Goal: Find specific page/section: Find specific page/section

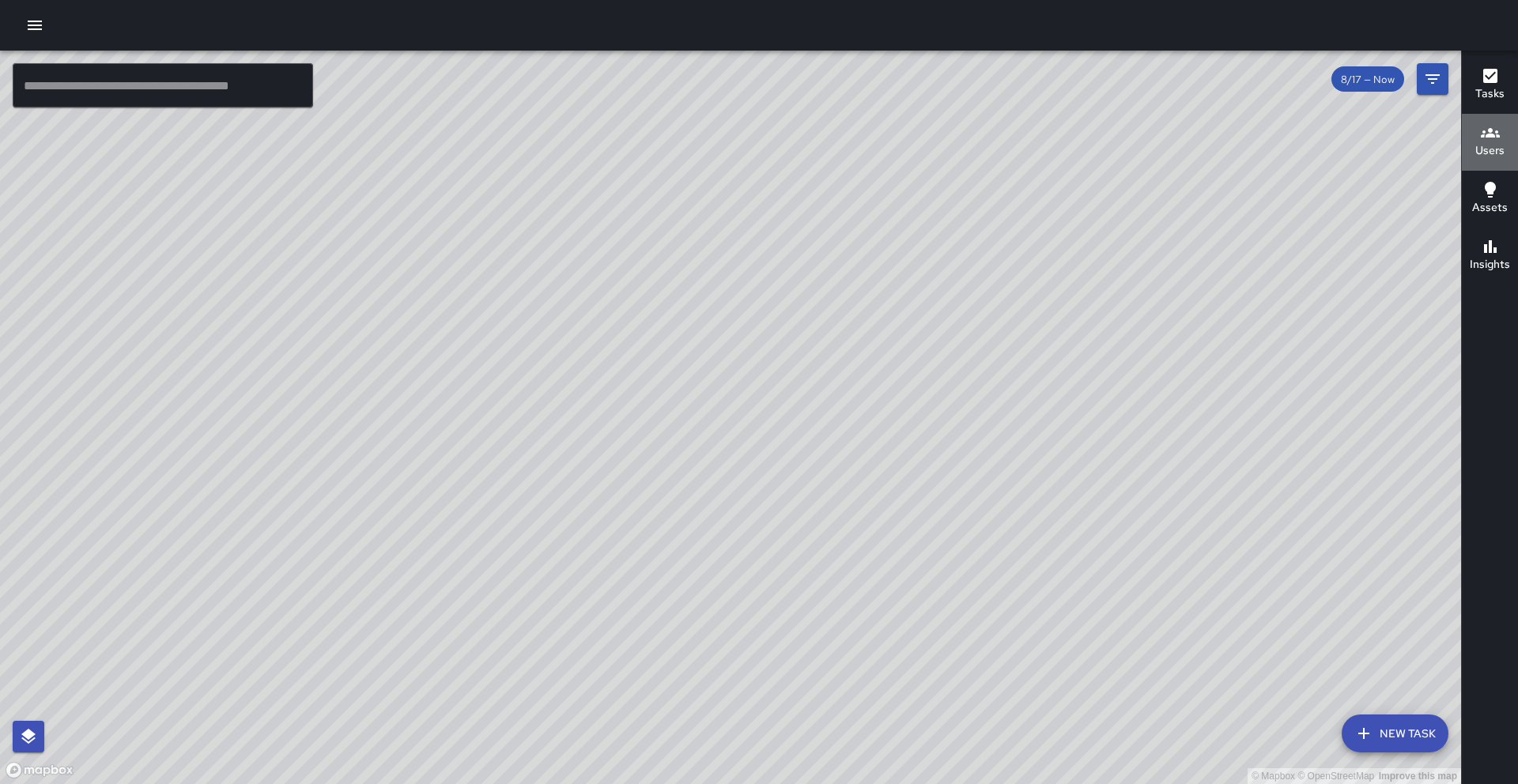
click at [1475, 148] on h6 "Users" at bounding box center [1490, 151] width 29 height 17
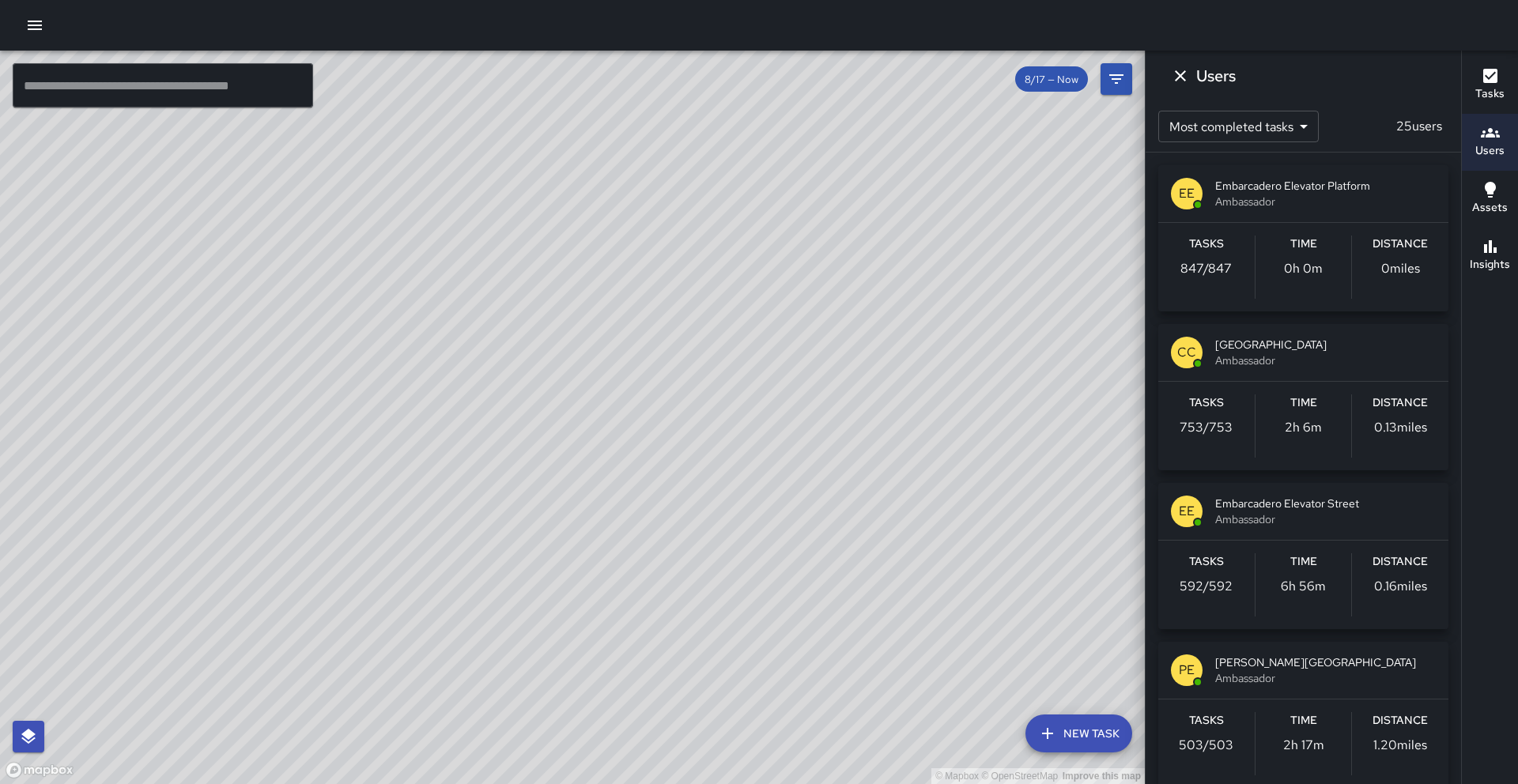
click at [1066, 82] on span "8/17 — Now" at bounding box center [1051, 79] width 72 height 14
click at [1144, 79] on div "© Mapbox © OpenStreetMap Improve this map" at bounding box center [573, 417] width 1146 height 734
click at [1126, 81] on button "Filters" at bounding box center [1117, 78] width 32 height 32
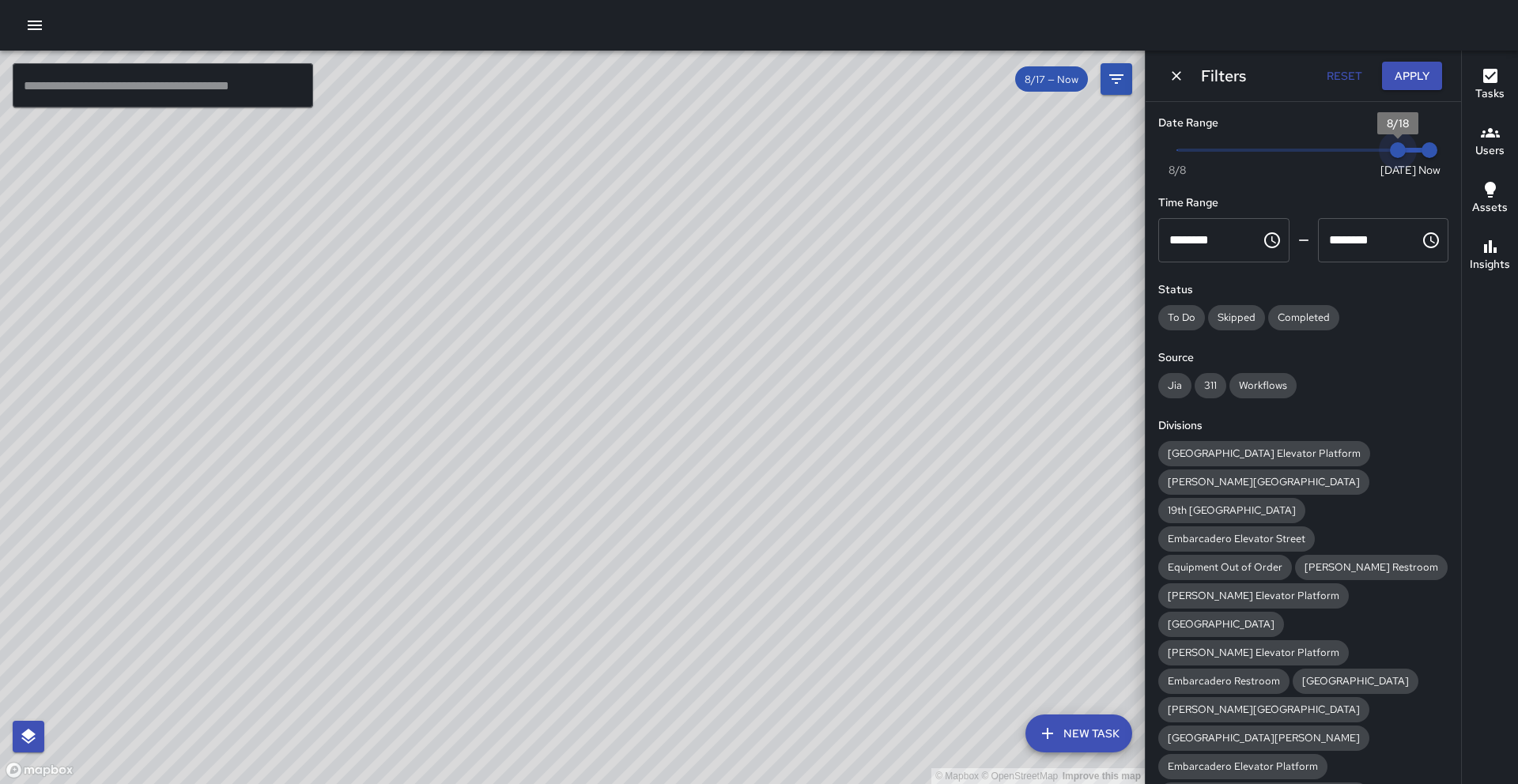
type input "*"
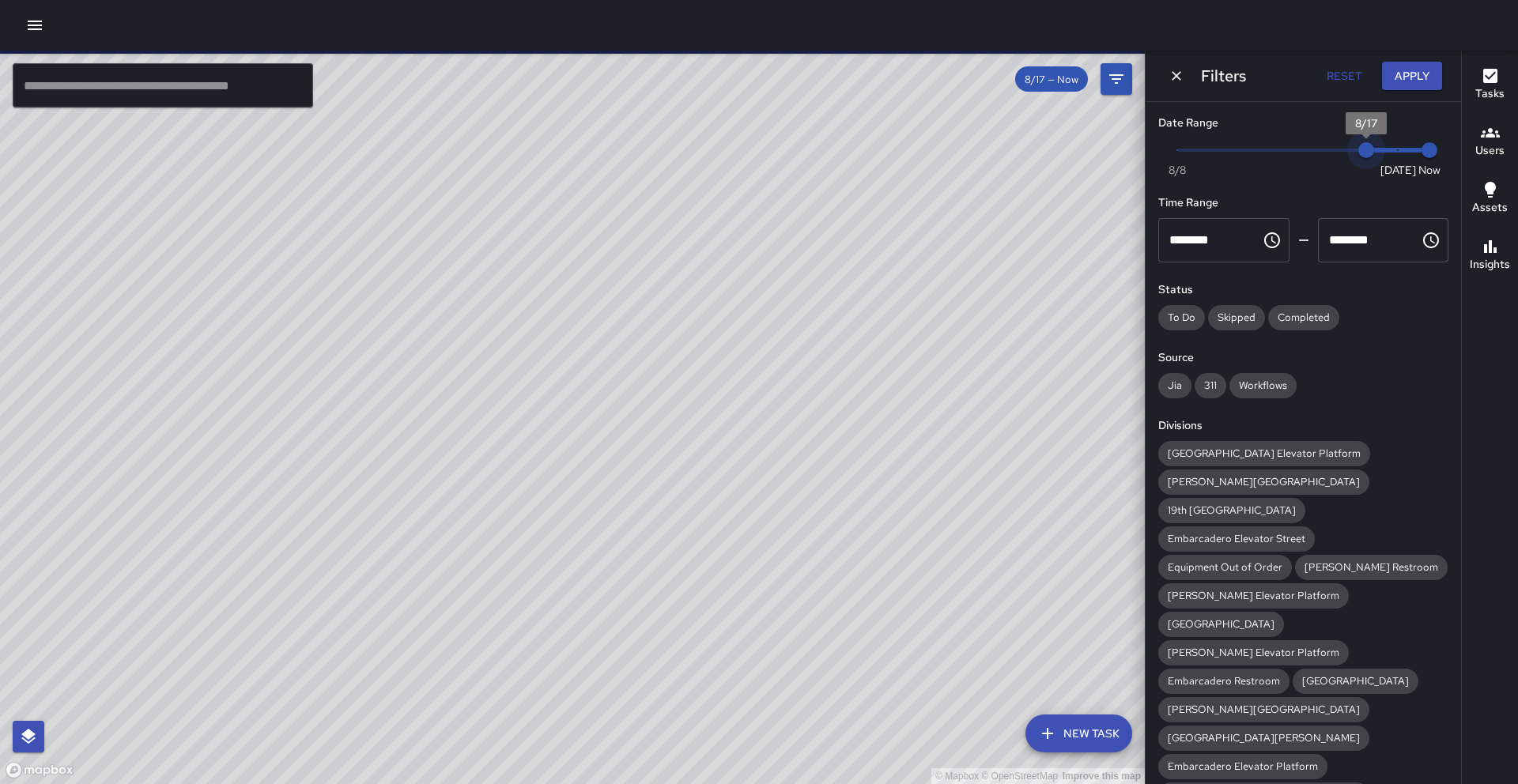
drag, startPoint x: 1384, startPoint y: 156, endPoint x: 1356, endPoint y: 176, distance: 34.4
click at [1359, 159] on span "8/17" at bounding box center [1366, 150] width 16 height 16
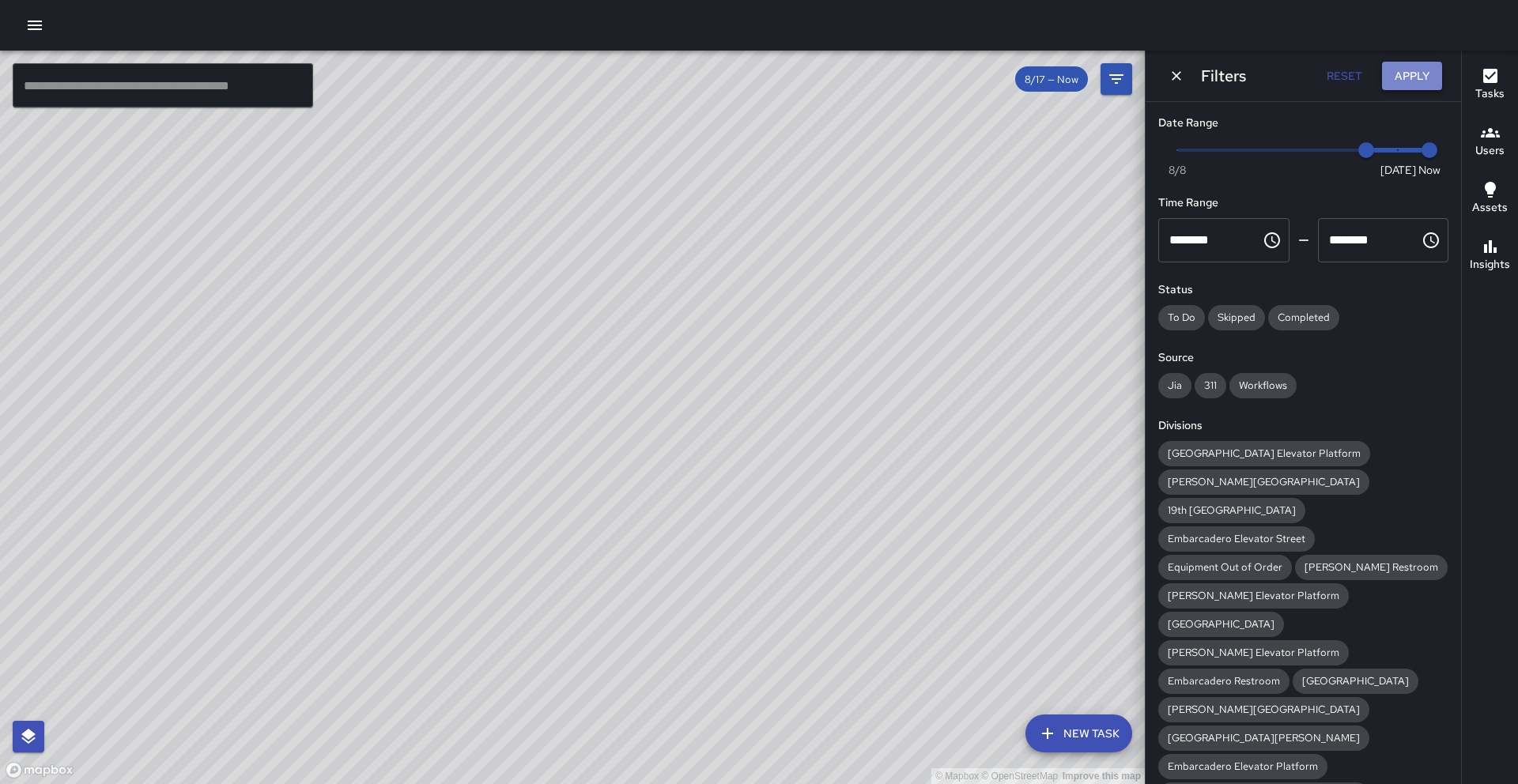
click at [1401, 72] on button "Apply" at bounding box center [1412, 76] width 61 height 29
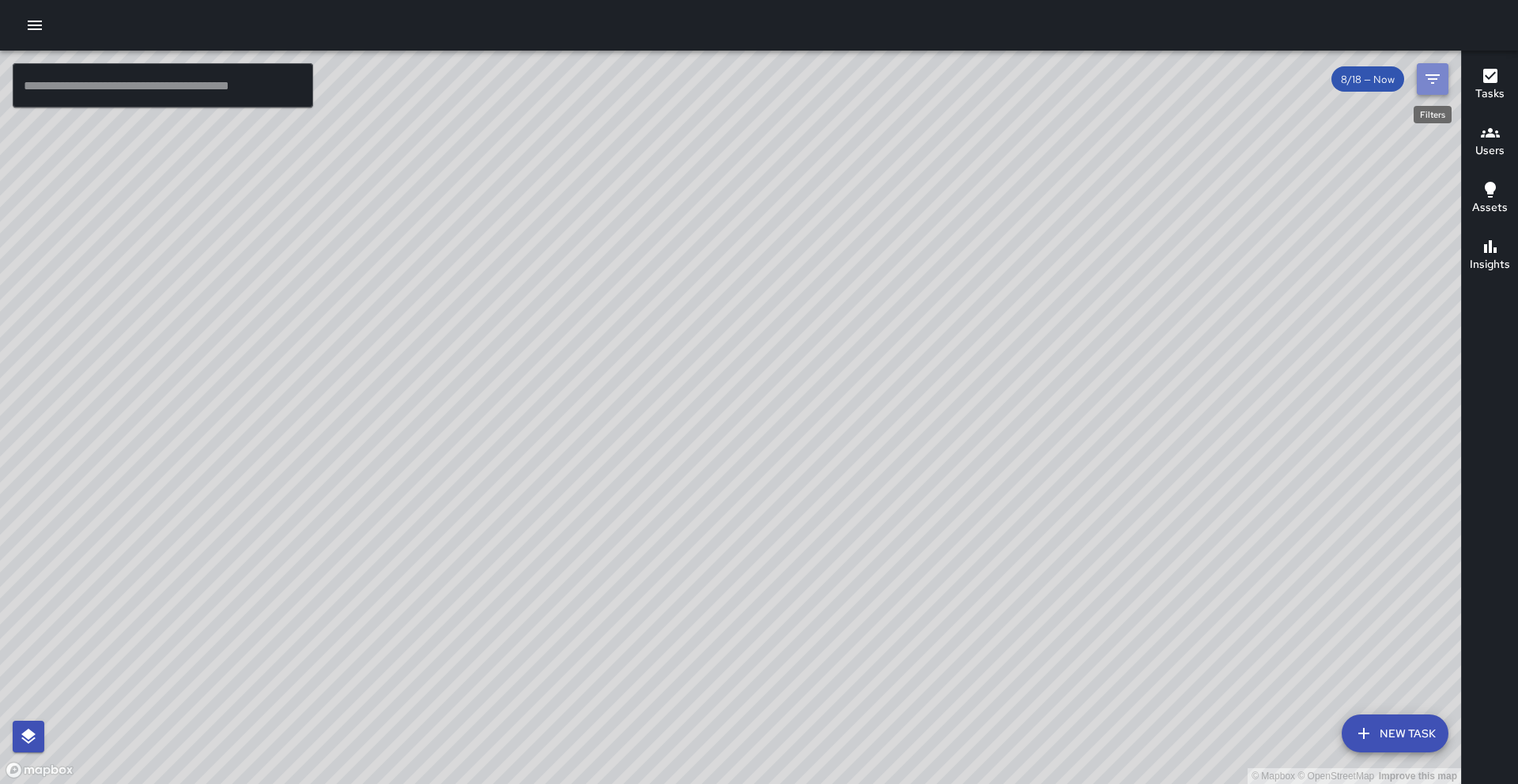
click at [1432, 84] on icon "Filters" at bounding box center [1433, 79] width 19 height 19
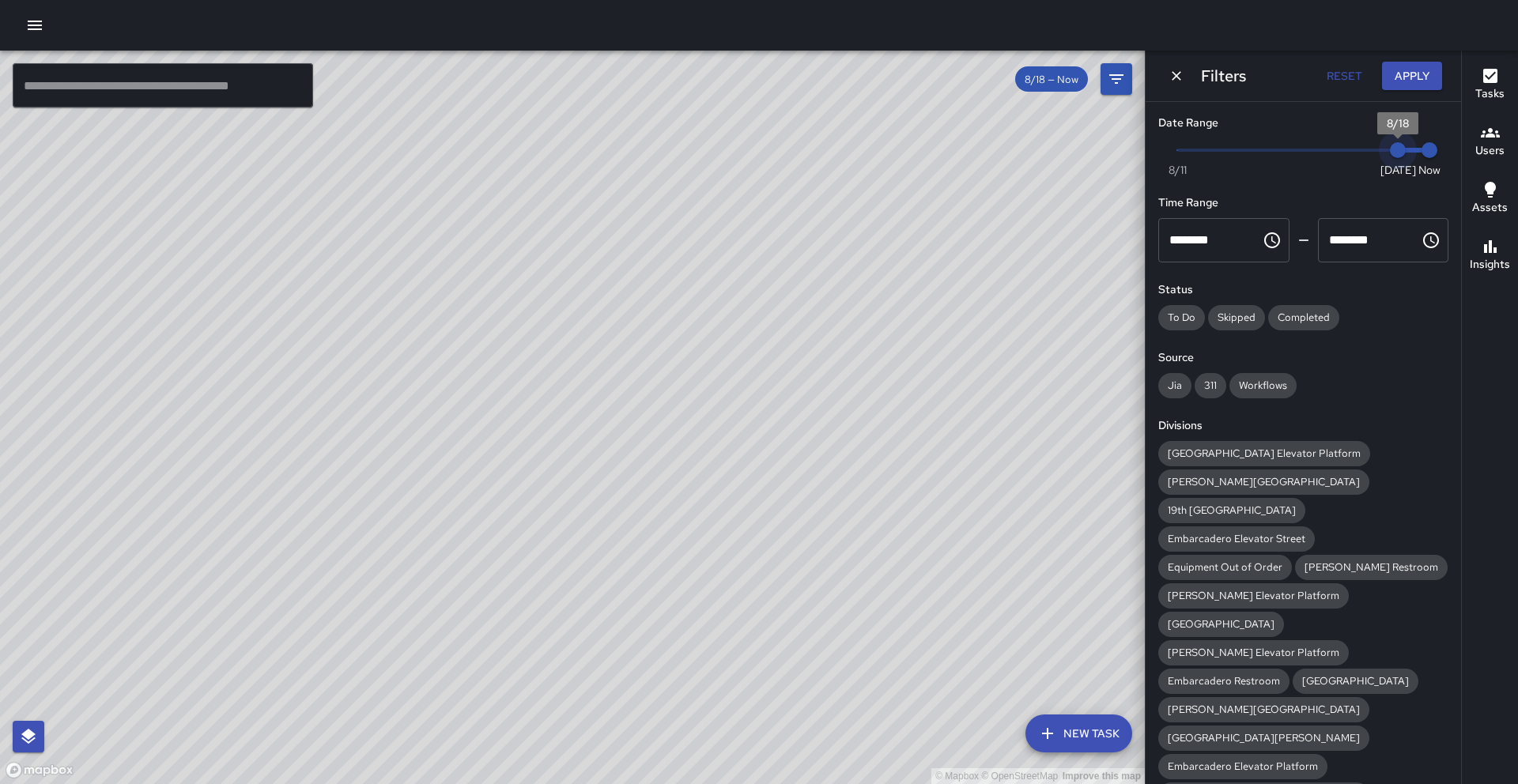
type input "*"
drag, startPoint x: 1386, startPoint y: 150, endPoint x: 1348, endPoint y: 148, distance: 38.1
click at [1359, 148] on span "8/17" at bounding box center [1366, 150] width 16 height 16
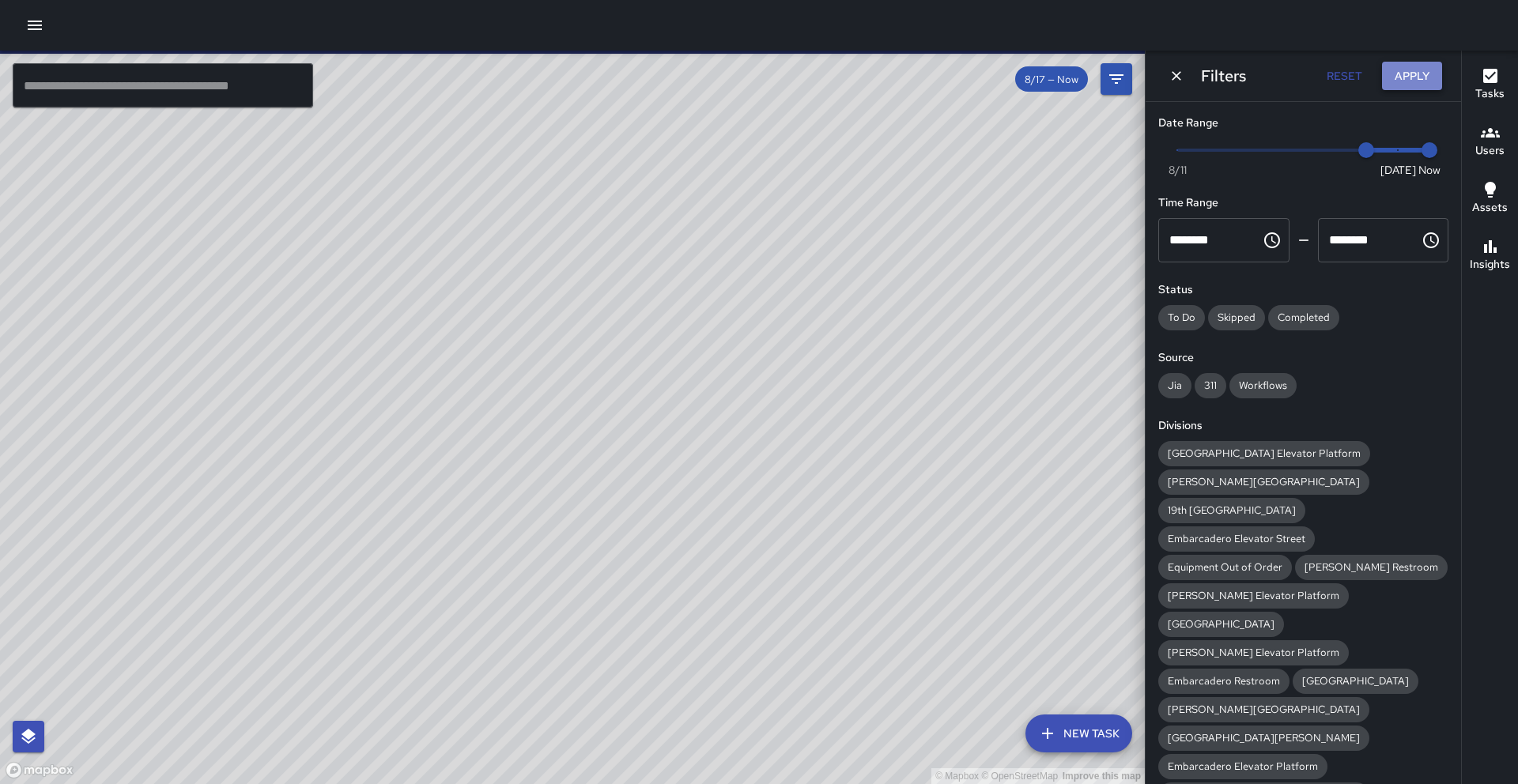
click at [1408, 87] on button "Apply" at bounding box center [1412, 76] width 61 height 29
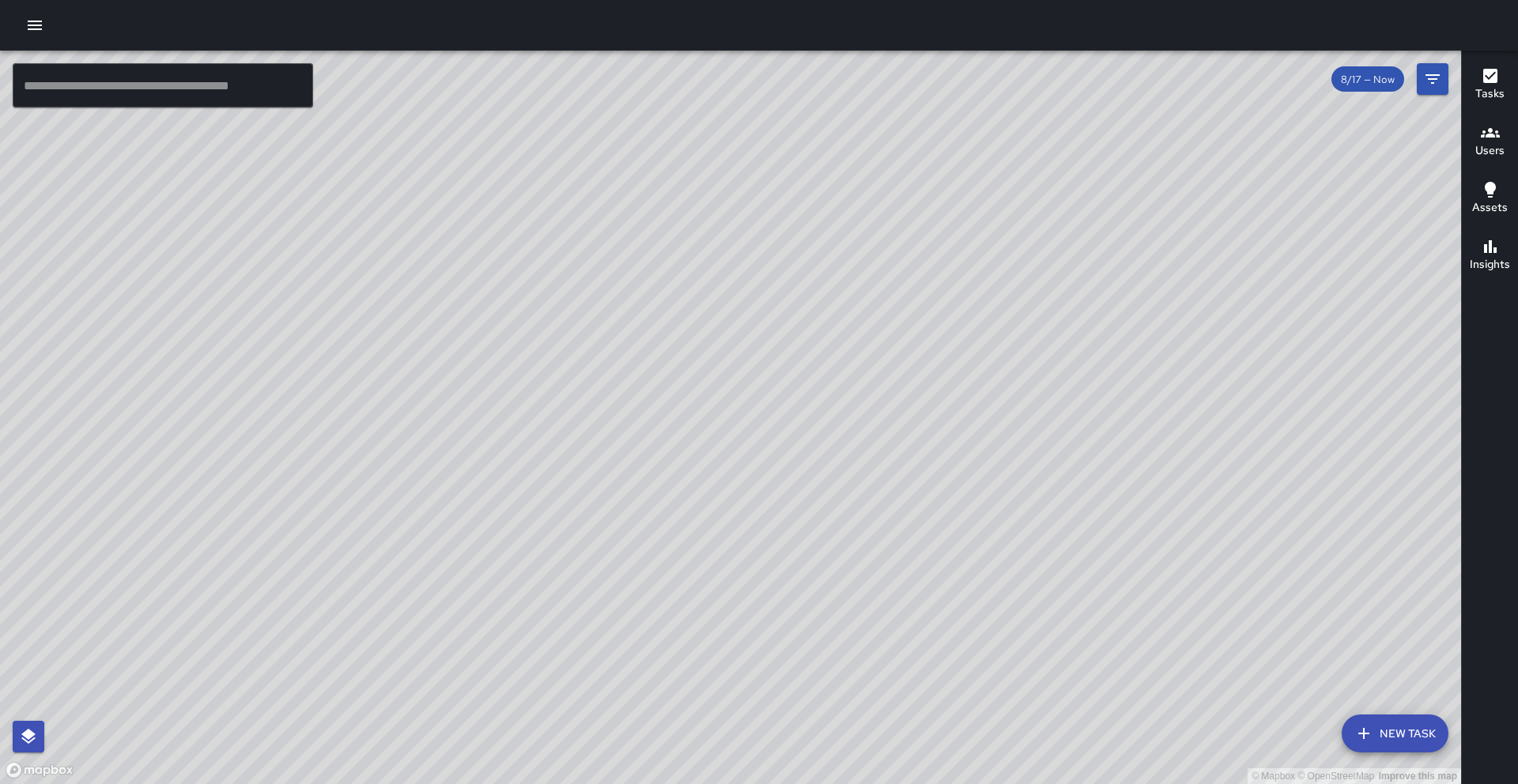
click at [1492, 141] on icon "button" at bounding box center [1491, 133] width 19 height 19
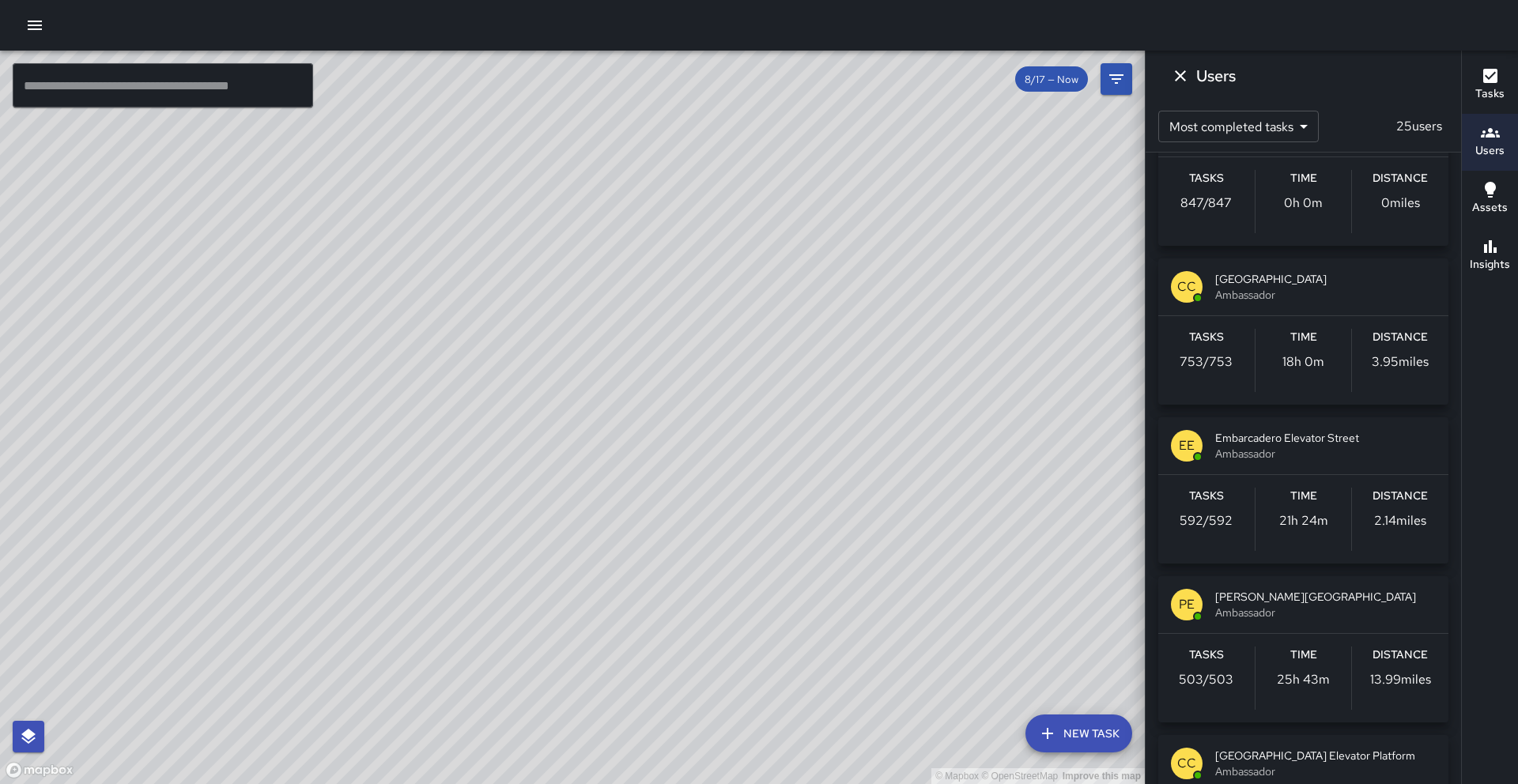
scroll to position [532, 0]
